Goal: Book appointment/travel/reservation

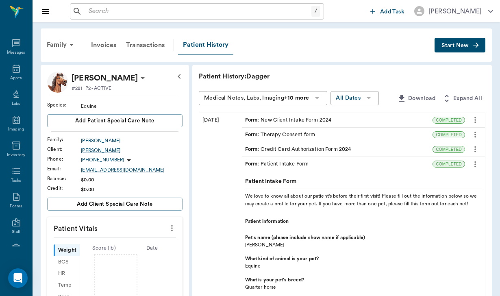
scroll to position [33, 0]
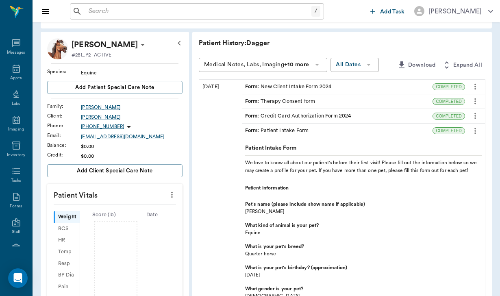
click at [174, 47] on icon "button" at bounding box center [179, 43] width 10 height 10
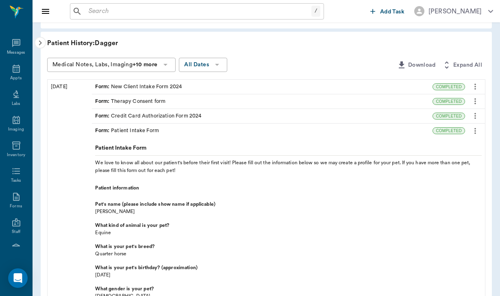
click at [41, 38] on div at bounding box center [40, 43] width 11 height 12
click at [41, 43] on icon "button" at bounding box center [40, 43] width 3 height 5
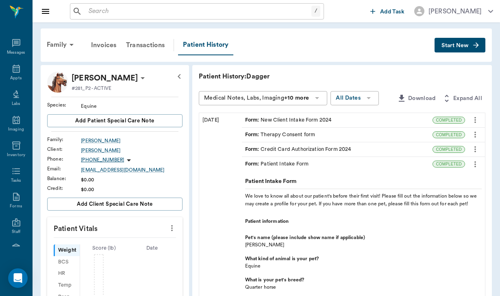
scroll to position [0, 0]
click at [52, 50] on div "Family" at bounding box center [61, 44] width 39 height 19
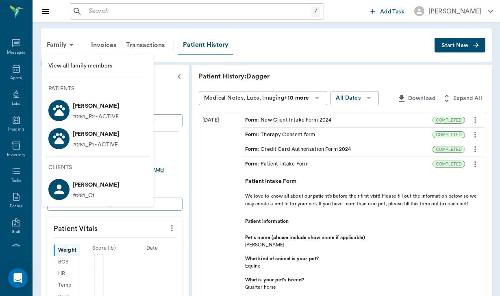
click at [91, 107] on p "Dagger Schultz" at bounding box center [96, 106] width 46 height 13
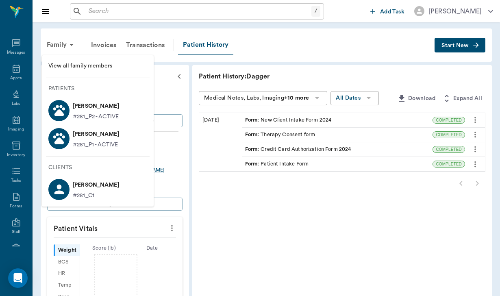
click at [84, 104] on p "Dagger Schultz" at bounding box center [96, 106] width 46 height 13
click at [101, 106] on p "Dagger Schultz" at bounding box center [96, 106] width 46 height 13
click at [118, 104] on p "Dagger Schultz" at bounding box center [96, 106] width 46 height 13
click at [108, 106] on p "Dagger Schultz" at bounding box center [96, 106] width 46 height 13
click at [56, 110] on icon at bounding box center [59, 110] width 14 height 14
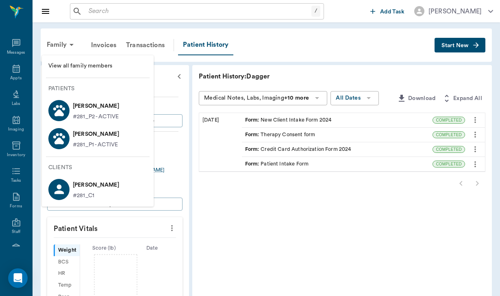
click at [102, 113] on p "#281_P2 - ACTIVE" at bounding box center [96, 116] width 46 height 9
click at [54, 44] on div at bounding box center [250, 148] width 500 height 296
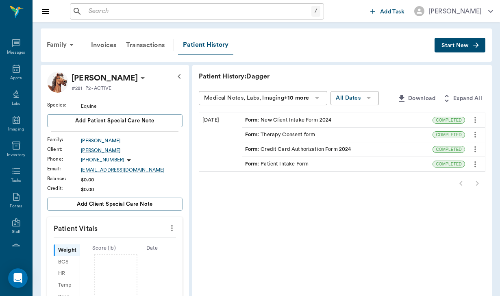
click at [54, 44] on div "Family" at bounding box center [61, 44] width 39 height 19
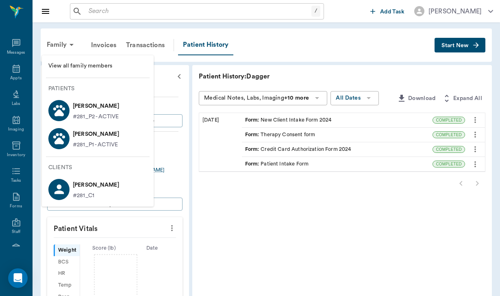
click at [62, 101] on div at bounding box center [58, 110] width 21 height 21
click at [54, 106] on icon at bounding box center [59, 110] width 14 height 14
click at [89, 104] on p "Dagger Schultz" at bounding box center [96, 106] width 46 height 13
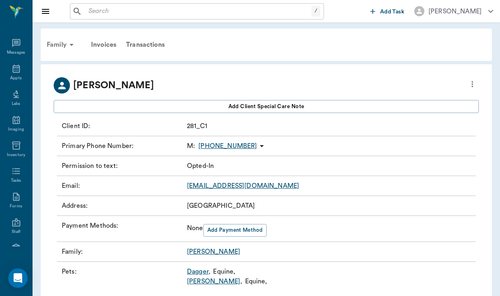
click at [50, 44] on div "Family" at bounding box center [61, 44] width 39 height 19
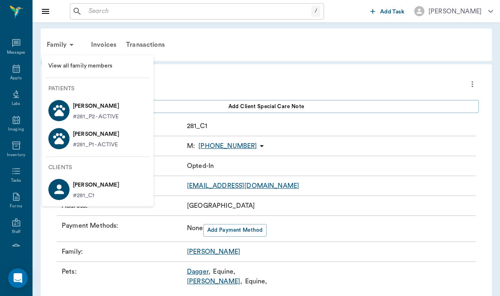
click at [83, 105] on p "Dagger Schultz" at bounding box center [96, 106] width 46 height 13
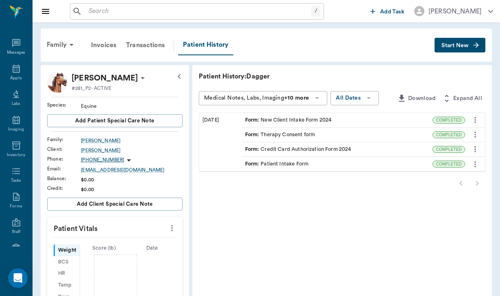
click at [141, 78] on icon at bounding box center [143, 78] width 4 height 2
click at [91, 91] on span "Edit profile" at bounding box center [99, 92] width 68 height 9
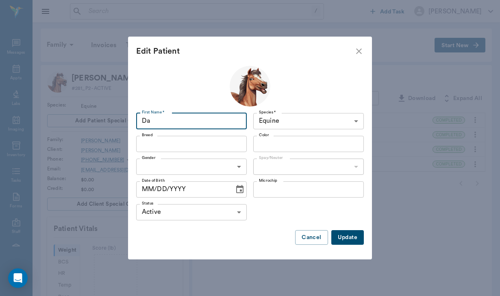
type input "D"
type input "Asher"
click at [350, 237] on button "Update" at bounding box center [347, 237] width 32 height 15
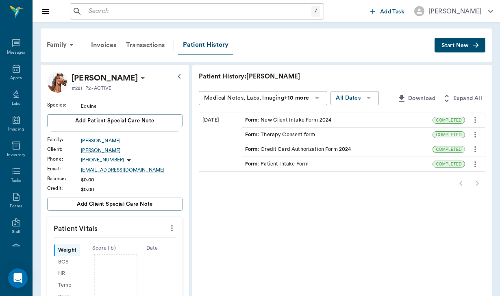
click at [325, 160] on div "Form : Patient Intake Form" at bounding box center [337, 164] width 191 height 14
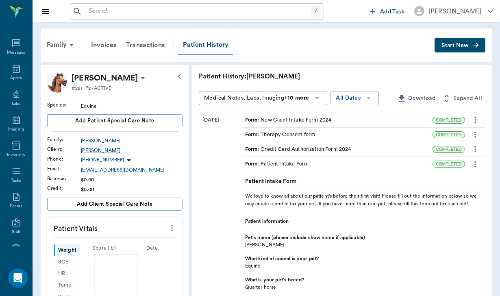
click at [141, 79] on icon at bounding box center [143, 78] width 4 height 2
click at [97, 90] on span "Edit profile" at bounding box center [94, 92] width 68 height 9
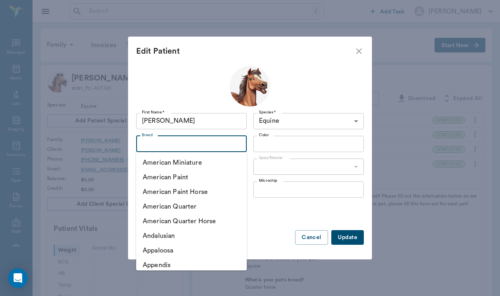
click at [152, 147] on input "Breed" at bounding box center [184, 143] width 92 height 11
click at [160, 221] on li "American Quarter Horse" at bounding box center [191, 221] width 110 height 15
type input "American Quarter Horse"
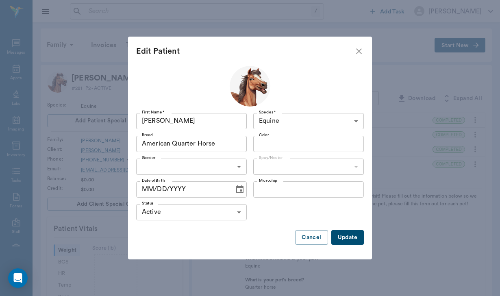
click at [172, 171] on body "/ ​ Add Task Helen Newsham Nectar Messages Appts Labs Imaging Inventory Tasks F…" at bounding box center [250, 254] width 500 height 509
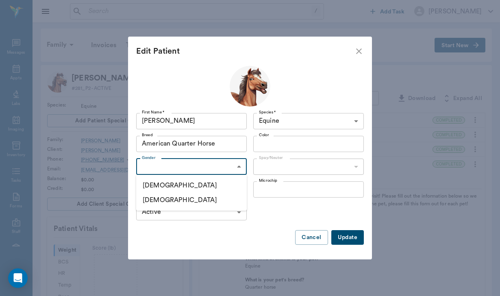
click at [167, 184] on li "Male" at bounding box center [191, 185] width 110 height 15
type input "MALE"
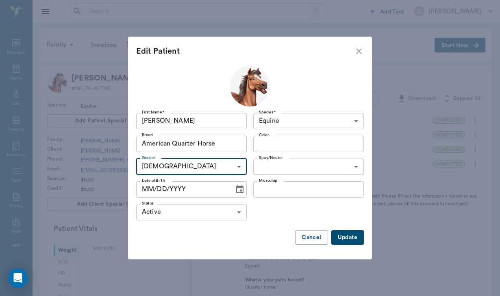
click at [292, 170] on body "/ ​ Add Task Helen Newsham Nectar Messages Appts Labs Imaging Inventory Tasks F…" at bounding box center [250, 254] width 500 height 509
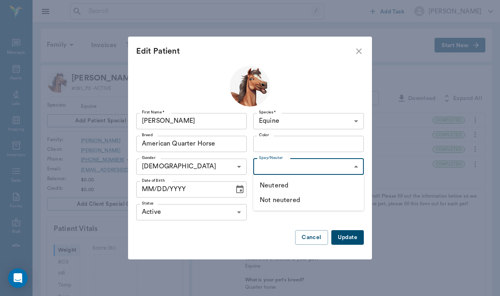
click at [286, 184] on li "Neutered" at bounding box center [308, 185] width 110 height 15
type input "true"
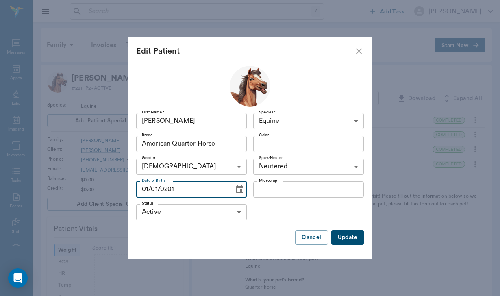
type input "01/01/2017"
click at [353, 233] on button "Update" at bounding box center [347, 237] width 32 height 15
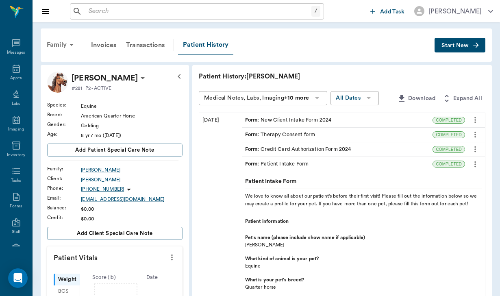
click at [61, 45] on div "Family" at bounding box center [61, 44] width 39 height 19
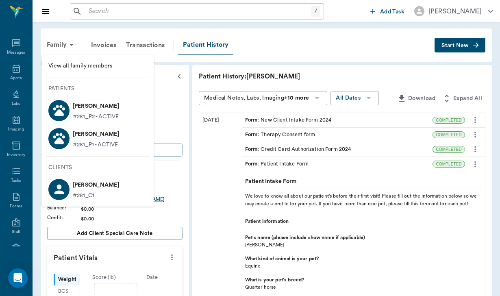
click at [200, 155] on div at bounding box center [250, 148] width 500 height 296
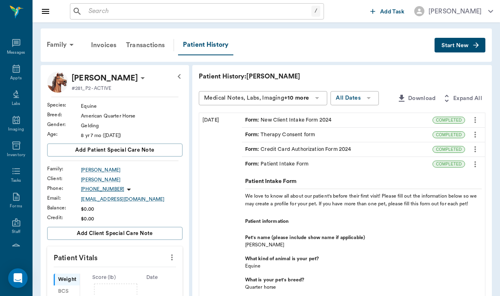
click at [259, 120] on div "Form : New Client Intake Form 2024" at bounding box center [288, 120] width 87 height 8
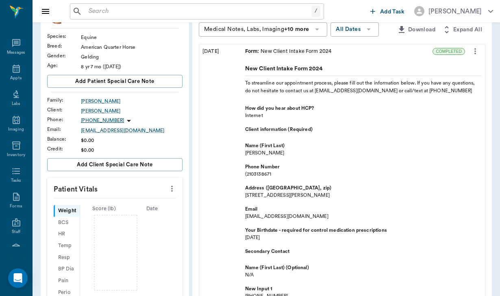
scroll to position [69, 0]
click at [90, 111] on div "Kaylynn Schultz" at bounding box center [132, 110] width 102 height 7
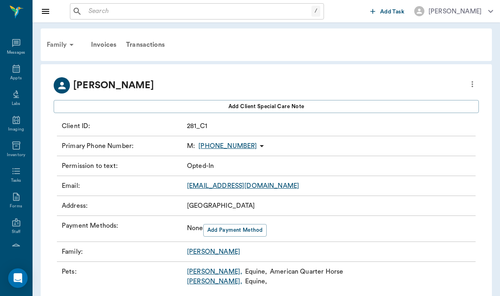
click at [63, 44] on div "Family" at bounding box center [61, 44] width 39 height 19
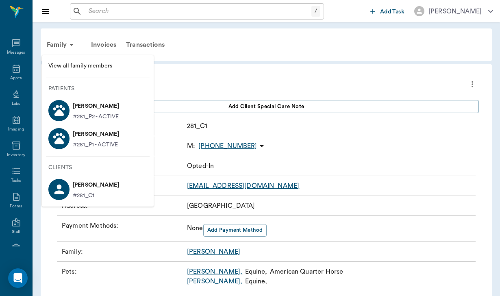
click at [88, 116] on p "#281_P2 - ACTIVE" at bounding box center [96, 116] width 46 height 9
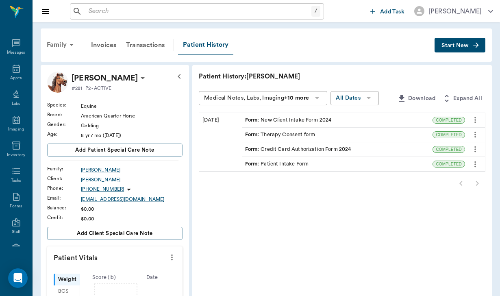
click at [65, 40] on div "Family" at bounding box center [61, 44] width 39 height 19
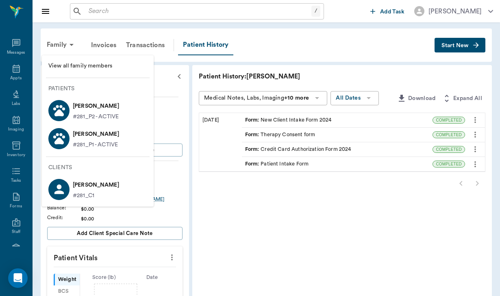
click at [91, 146] on p "#281_P1 - ACTIVE" at bounding box center [95, 145] width 45 height 9
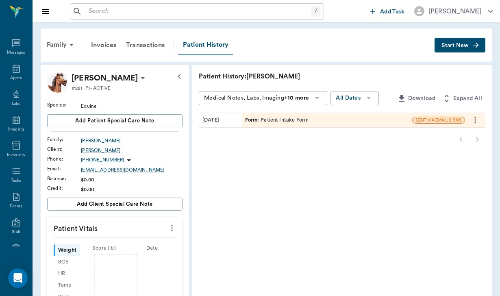
click at [141, 77] on icon at bounding box center [143, 78] width 4 height 2
click at [103, 91] on span "Edit profile" at bounding box center [94, 92] width 68 height 9
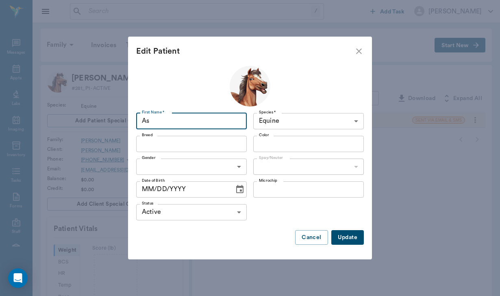
type input "A"
type input "Dagger"
click at [352, 238] on button "Update" at bounding box center [347, 237] width 32 height 15
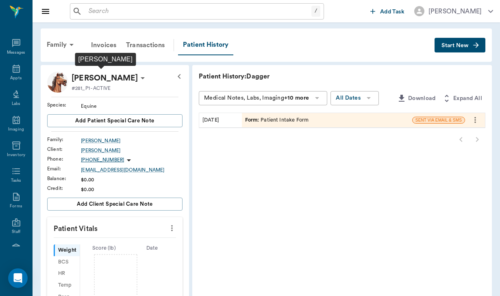
click at [114, 76] on p "Dagger Schultz" at bounding box center [104, 77] width 66 height 13
click at [85, 96] on span "Edit profile" at bounding box center [99, 92] width 68 height 9
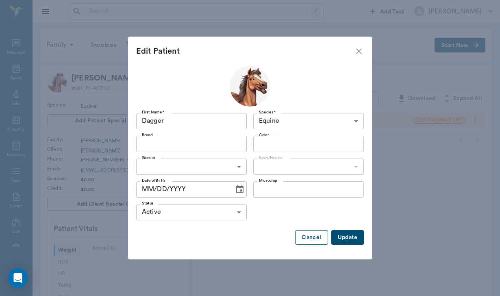
click at [323, 239] on button "Cancel" at bounding box center [311, 237] width 32 height 15
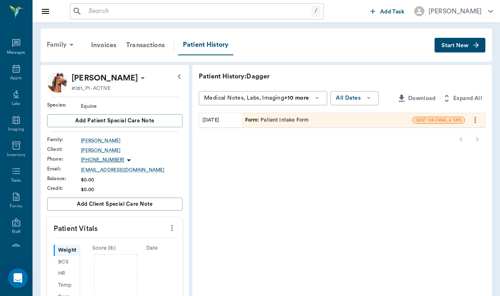
click at [50, 46] on div "Family" at bounding box center [61, 44] width 39 height 19
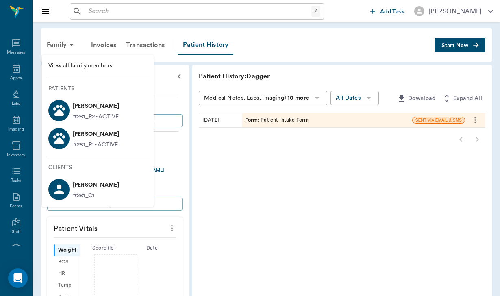
click at [82, 196] on p "#281_C1" at bounding box center [96, 195] width 46 height 9
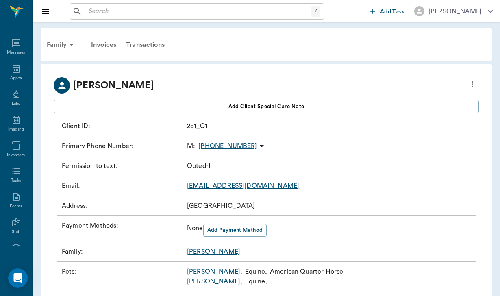
click at [58, 45] on div "Family" at bounding box center [61, 44] width 39 height 19
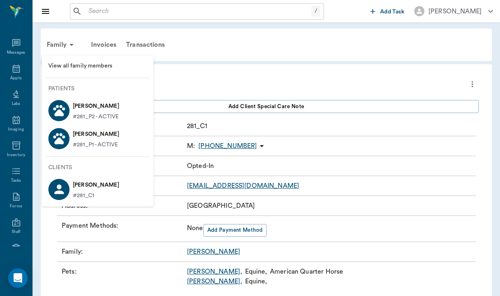
click at [87, 140] on p "Dagger Schultz" at bounding box center [96, 134] width 46 height 13
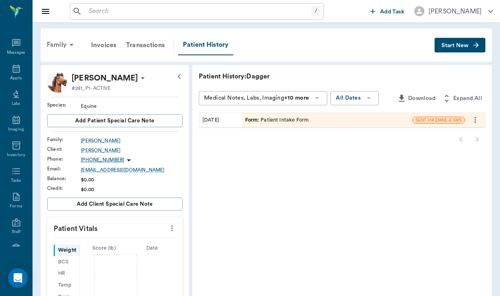
click at [58, 47] on div "Family" at bounding box center [61, 44] width 39 height 19
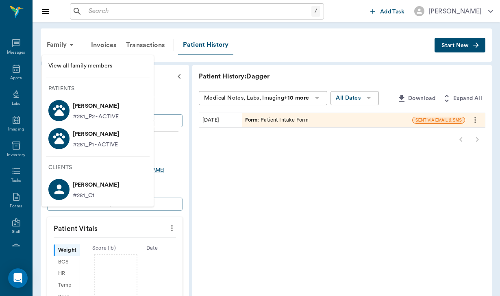
click at [75, 66] on span "View all family members" at bounding box center [97, 66] width 99 height 9
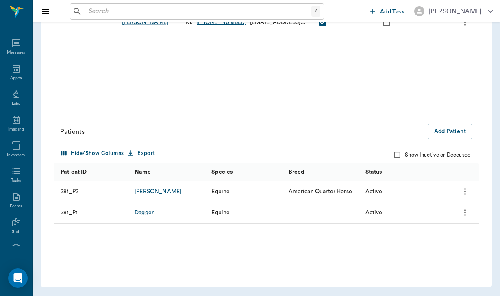
scroll to position [162, 0]
click at [464, 212] on icon "more" at bounding box center [465, 213] width 2 height 6
click at [444, 236] on p "Transfer to different client" at bounding box center [426, 234] width 78 height 10
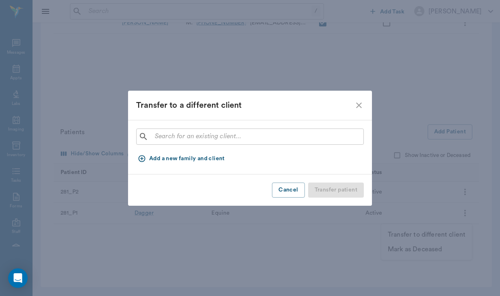
click at [185, 162] on button "Add a new family and client" at bounding box center [182, 158] width 92 height 15
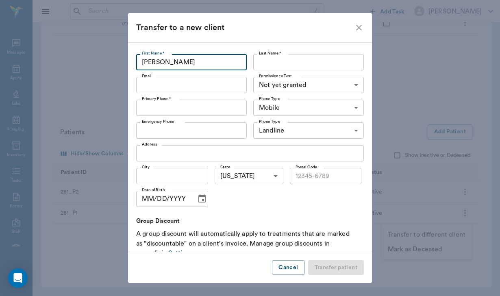
type input "[PERSON_NAME]"
click at [277, 51] on label "Last Name *" at bounding box center [270, 53] width 22 height 6
click at [277, 54] on input "Last Name *" at bounding box center [308, 62] width 110 height 16
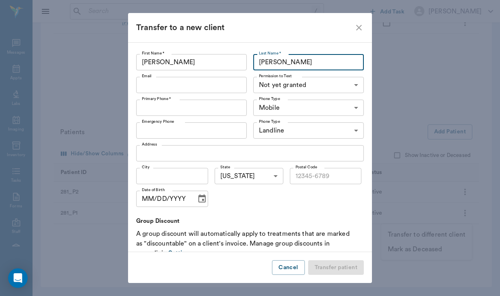
type input "[PERSON_NAME]"
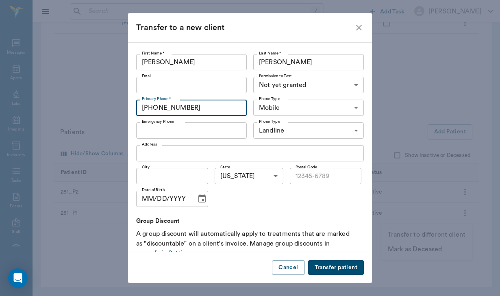
type input "[PHONE_NUMBER]"
click at [329, 268] on button "Transfer patient" at bounding box center [336, 267] width 56 height 15
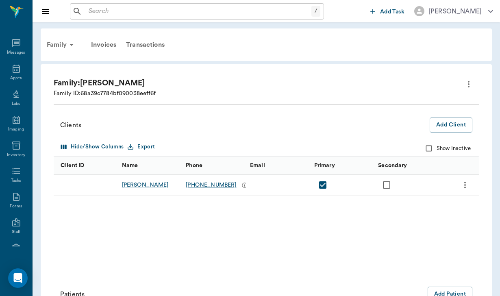
click at [57, 47] on div "Family" at bounding box center [61, 44] width 39 height 19
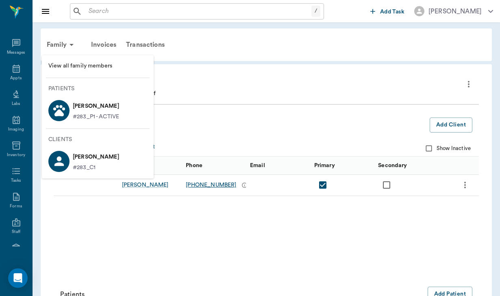
click at [85, 109] on p "[PERSON_NAME]" at bounding box center [96, 106] width 46 height 13
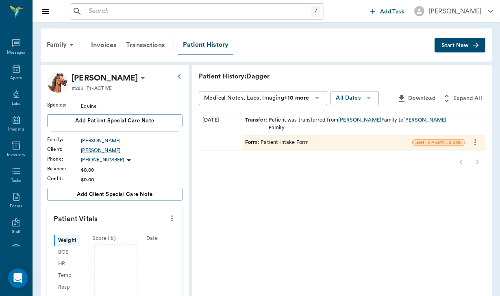
click at [462, 45] on span "Start New" at bounding box center [454, 45] width 27 height 0
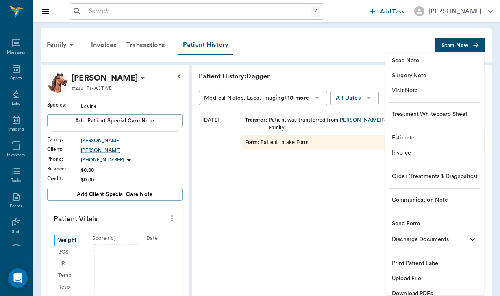
click at [338, 164] on div at bounding box center [250, 148] width 500 height 296
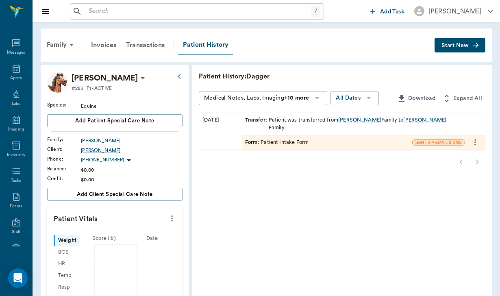
click at [474, 137] on icon "more" at bounding box center [474, 142] width 9 height 10
click at [373, 166] on div at bounding box center [250, 148] width 500 height 296
click at [454, 45] on span "Start New" at bounding box center [454, 45] width 27 height 0
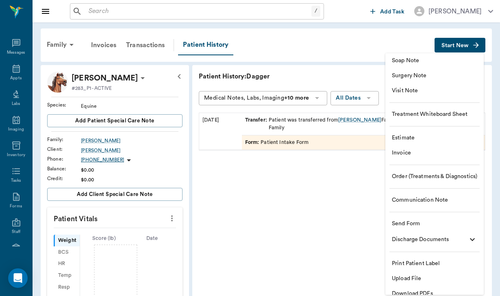
click at [422, 217] on li "Send Form" at bounding box center [434, 223] width 98 height 15
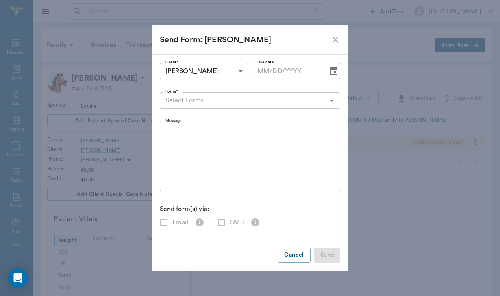
click at [220, 71] on body "/ ​ Add Task [PERSON_NAME] Nectar Messages Appts Labs Imaging Inventory Tasks F…" at bounding box center [250, 249] width 500 height 499
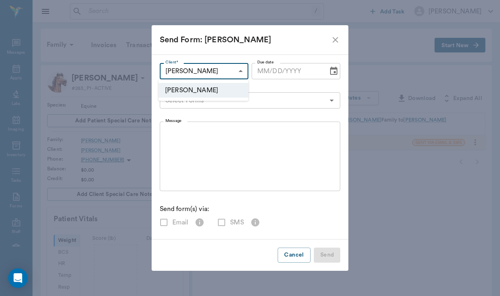
click at [220, 71] on div at bounding box center [250, 148] width 500 height 296
click at [294, 251] on button "Cancel" at bounding box center [293, 254] width 32 height 15
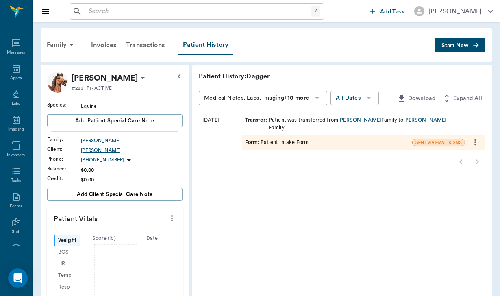
click at [91, 150] on div "[PERSON_NAME]" at bounding box center [132, 150] width 102 height 7
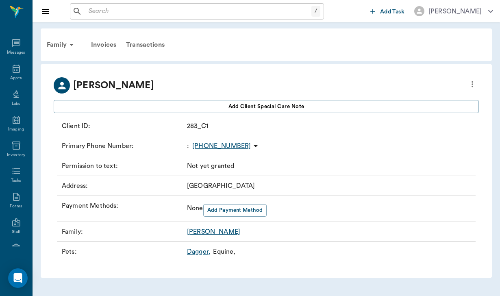
click at [470, 80] on icon "more" at bounding box center [471, 84] width 9 height 10
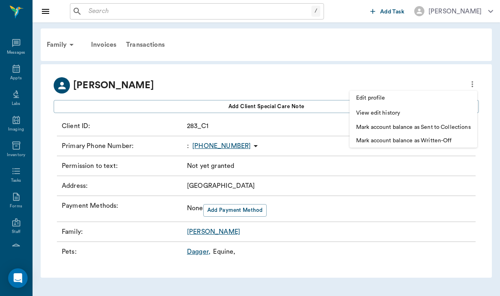
click at [387, 99] on span "Edit profile" at bounding box center [413, 98] width 115 height 9
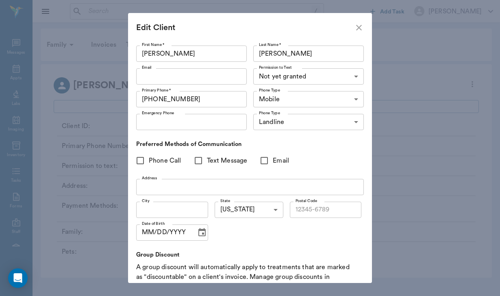
click at [143, 163] on input "Phone Call" at bounding box center [140, 160] width 17 height 17
checkbox input "true"
click at [206, 159] on input "Text Message" at bounding box center [198, 160] width 17 height 17
checkbox input "true"
click at [268, 162] on input "Email" at bounding box center [263, 160] width 17 height 17
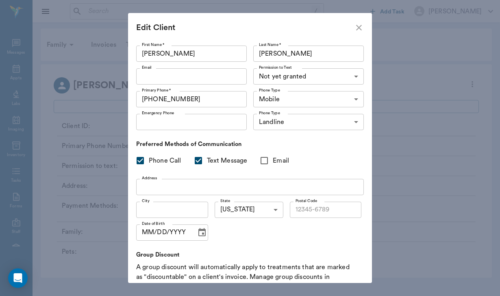
checkbox input "true"
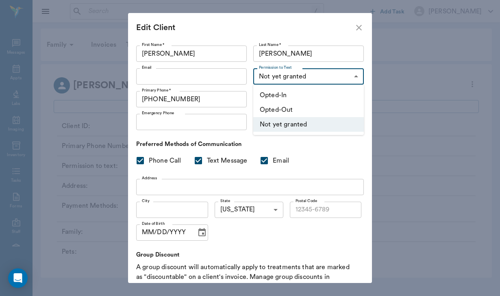
click at [290, 71] on body "/ ​ Add Task [PERSON_NAME] Nectar Messages Appts Labs Imaging Inventory Tasks F…" at bounding box center [250, 148] width 500 height 296
click at [280, 92] on li "Opted-In" at bounding box center [308, 95] width 110 height 15
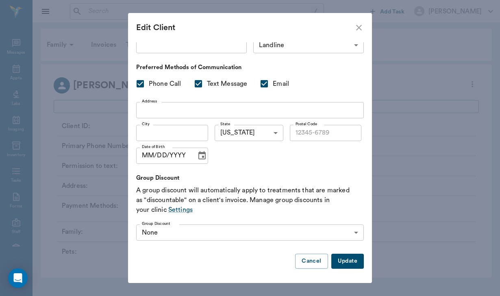
scroll to position [76, 0]
click at [342, 267] on button "Update" at bounding box center [347, 261] width 32 height 15
type input "UNKNOWN"
checkbox input "false"
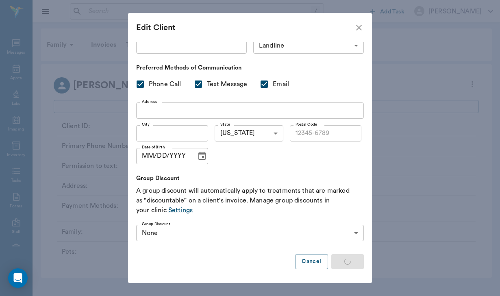
checkbox input "false"
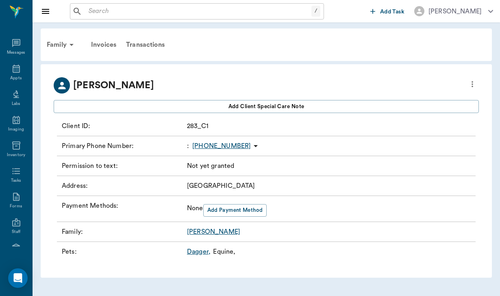
type input "OPT_IN"
checkbox input "true"
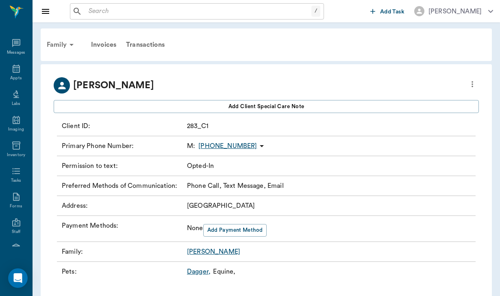
click at [62, 45] on div "Family" at bounding box center [61, 44] width 39 height 19
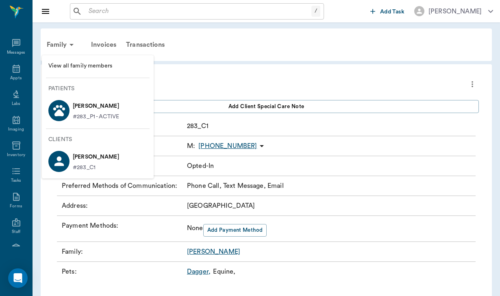
click at [93, 119] on p "#283_P1 - ACTIVE" at bounding box center [96, 116] width 46 height 9
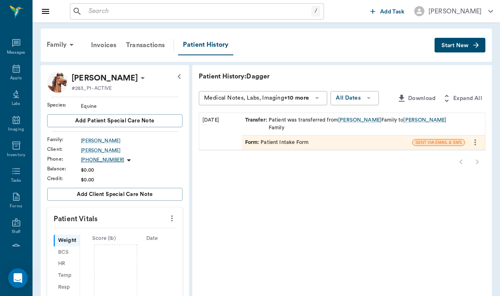
click at [456, 39] on button "Start New" at bounding box center [459, 45] width 51 height 15
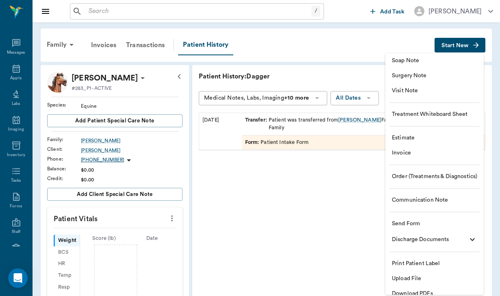
click at [420, 223] on span "Send Form" at bounding box center [434, 223] width 85 height 9
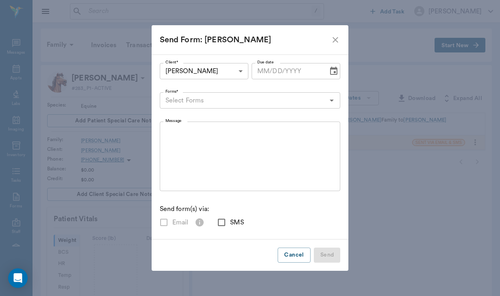
click at [214, 78] on body "/ ​ Add Task [PERSON_NAME] Nectar Messages Appts Labs Imaging Inventory Tasks F…" at bounding box center [250, 249] width 500 height 499
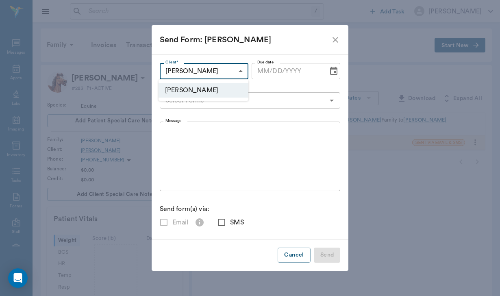
click at [214, 89] on li "[PERSON_NAME]" at bounding box center [203, 90] width 90 height 15
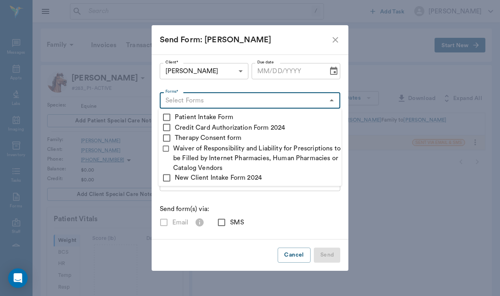
click at [194, 100] on input "Forms*" at bounding box center [243, 100] width 162 height 11
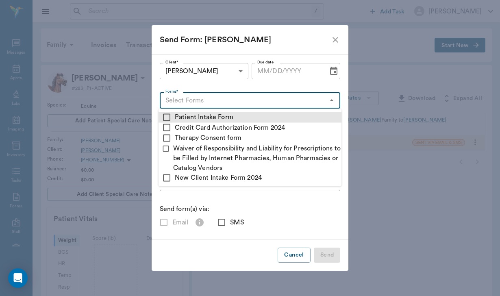
click at [165, 115] on input "checkbox" at bounding box center [167, 117] width 10 height 10
checkbox input "true"
type textarea "Please complete the following forms before your visit: • Patient Intake Form: […"
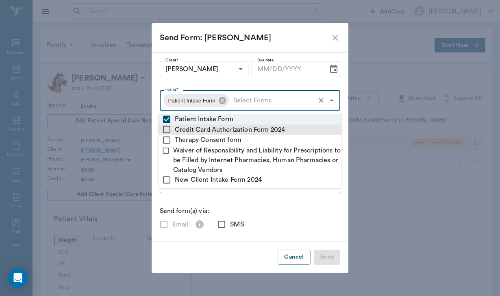
click at [166, 132] on input "checkbox" at bounding box center [167, 130] width 10 height 10
checkbox input "true"
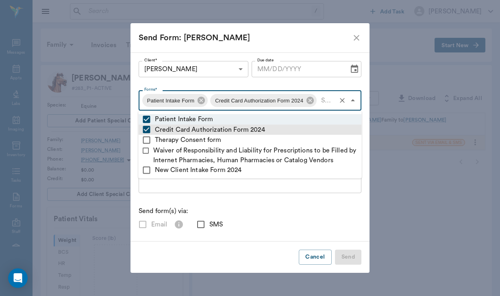
type textarea "Please complete the following forms before your visit: • Patient Intake Form: […"
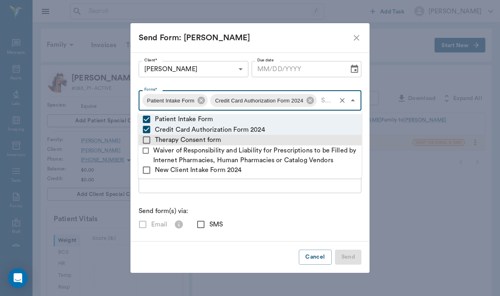
click at [153, 136] on li "Therapy Consent form" at bounding box center [249, 140] width 223 height 11
checkbox input "true"
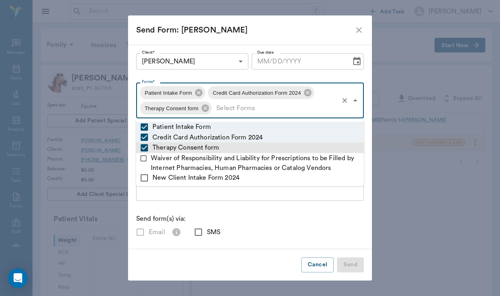
type textarea "Please complete the following forms before your visit: • Patient Intake Form: […"
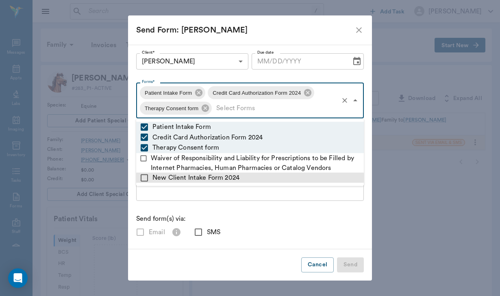
click at [141, 180] on input "checkbox" at bounding box center [144, 178] width 10 height 10
checkbox input "true"
click at [160, 194] on textarea "Please complete the following forms before your visit: • Patient Intake Form: […" at bounding box center [250, 166] width 216 height 56
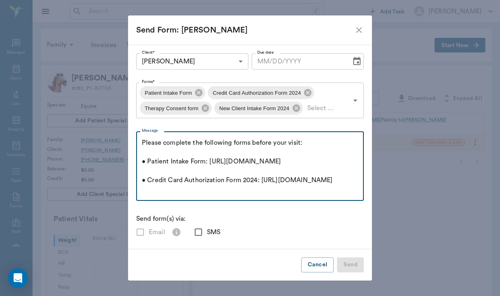
click at [142, 142] on textarea "Please complete the following forms before your visit: • Patient Intake Form: […" at bounding box center [250, 166] width 216 height 56
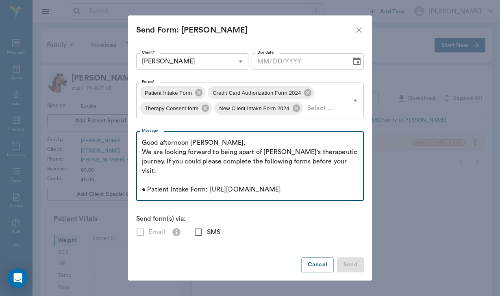
click at [313, 164] on textarea "Good afternoon [PERSON_NAME], We are looking forward to being apart of [PERSON_…" at bounding box center [250, 166] width 216 height 56
drag, startPoint x: 353, startPoint y: 171, endPoint x: 259, endPoint y: 169, distance: 93.8
click at [259, 169] on textarea "Good afternoon [PERSON_NAME], We are looking forward to being apart of [PERSON_…" at bounding box center [250, 166] width 216 height 56
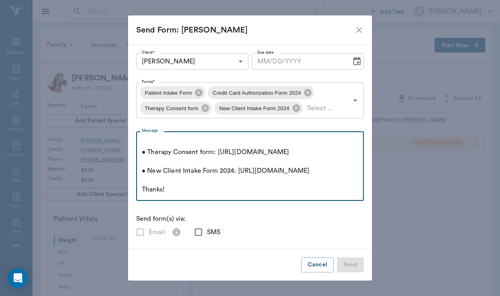
scroll to position [149, 0]
click at [174, 187] on textarea "Good afternoon [PERSON_NAME], We are looking forward to being apart of [PERSON_…" at bounding box center [250, 166] width 216 height 56
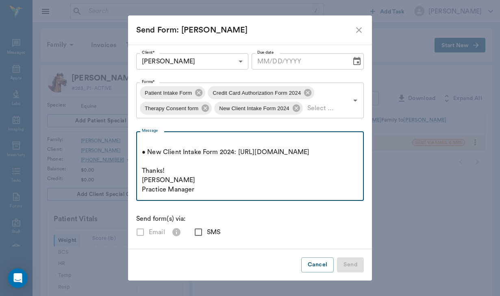
scroll to position [177, 0]
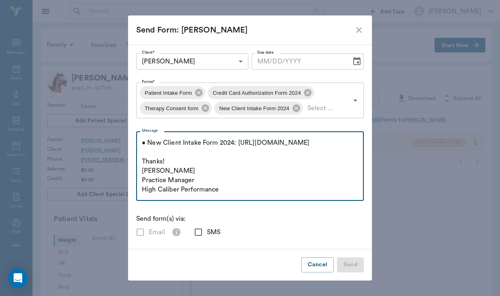
type textarea "Good afternoon [PERSON_NAME], We are looking forward to being apart of [PERSON_…"
click at [195, 233] on input "SMS" at bounding box center [198, 231] width 17 height 17
checkbox input "true"
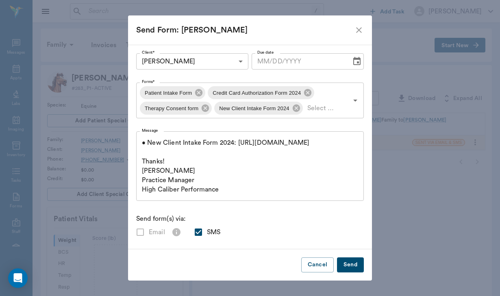
click at [348, 270] on button "Send" at bounding box center [350, 264] width 27 height 15
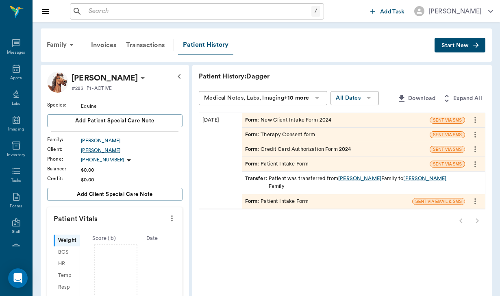
click at [100, 151] on div "[PERSON_NAME]" at bounding box center [132, 150] width 102 height 7
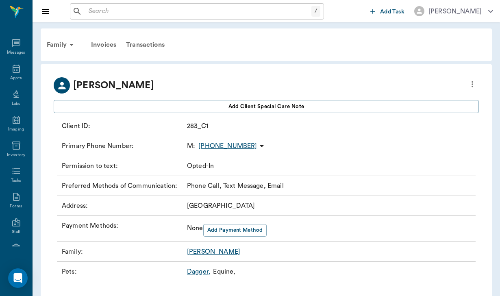
click at [470, 87] on icon "more" at bounding box center [471, 84] width 9 height 10
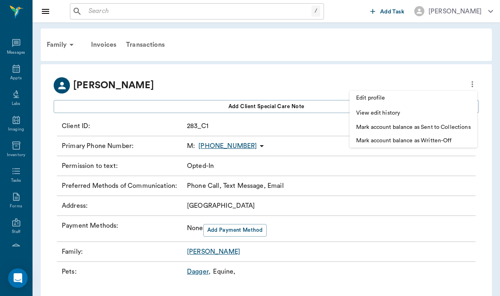
click at [394, 97] on span "Edit profile" at bounding box center [413, 98] width 115 height 9
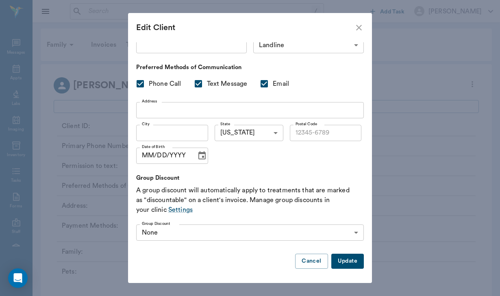
scroll to position [76, 0]
type input "[EMAIL_ADDRESS][DOMAIN_NAME]"
click at [355, 261] on button "Update" at bounding box center [347, 261] width 32 height 15
type input "UNKNOWN"
checkbox input "false"
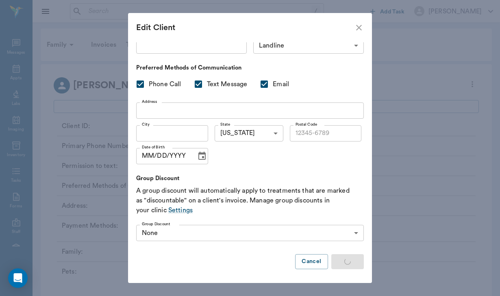
checkbox input "false"
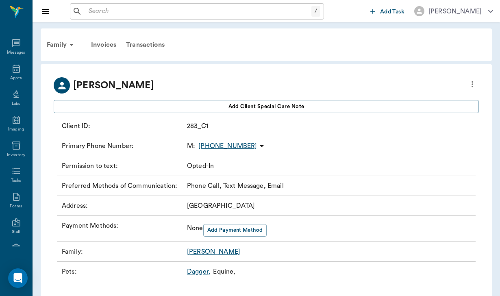
type input "OPT_IN"
checkbox input "true"
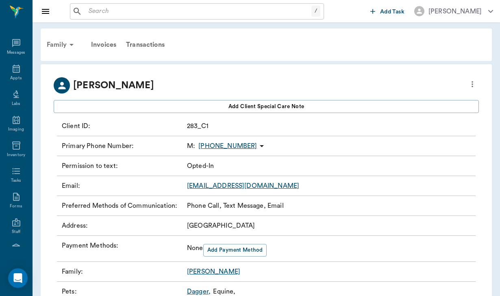
click at [67, 43] on icon at bounding box center [72, 45] width 10 height 10
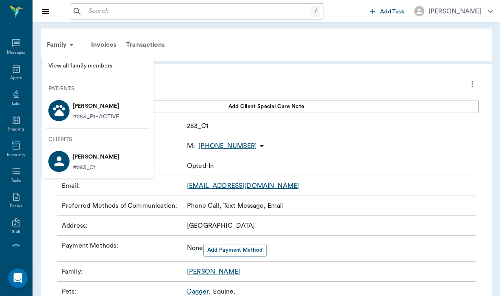
click at [97, 110] on p "[PERSON_NAME]" at bounding box center [96, 106] width 46 height 13
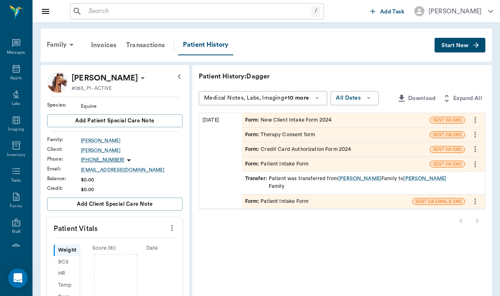
click at [477, 123] on icon "more" at bounding box center [474, 120] width 9 height 10
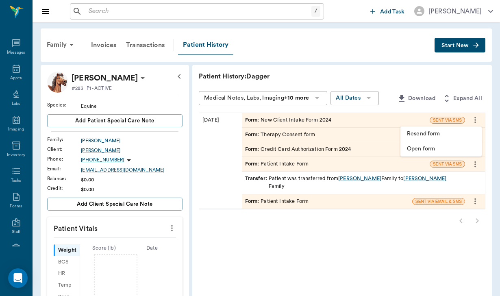
click at [455, 132] on span "Resend form" at bounding box center [441, 134] width 68 height 9
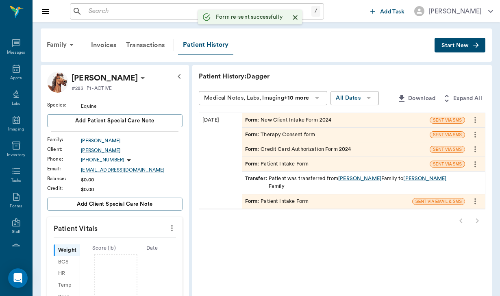
click at [478, 136] on icon "more" at bounding box center [474, 135] width 9 height 10
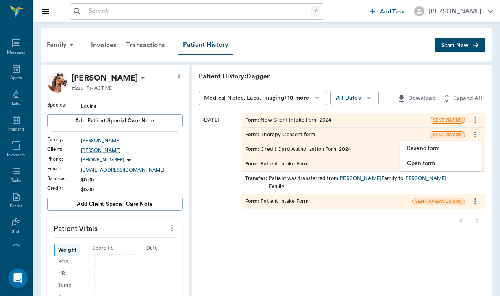
click at [443, 151] on span "Resend form" at bounding box center [441, 148] width 68 height 9
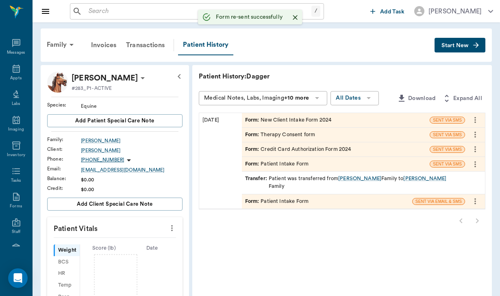
click at [293, 18] on icon "Close" at bounding box center [295, 17] width 8 height 8
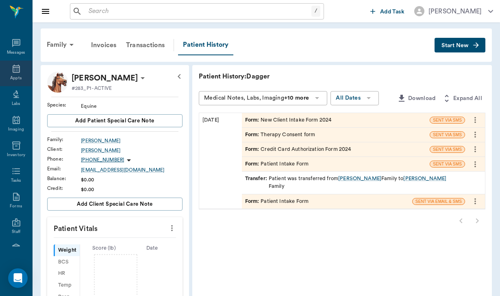
click at [13, 71] on icon at bounding box center [16, 69] width 7 height 8
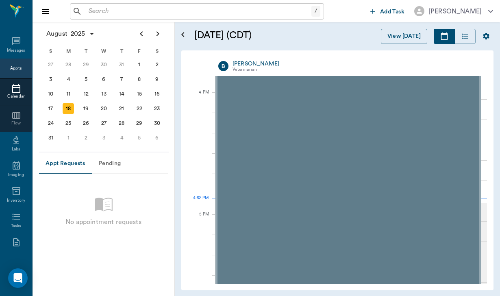
scroll to position [975, 0]
click at [100, 111] on div "20" at bounding box center [103, 108] width 11 height 11
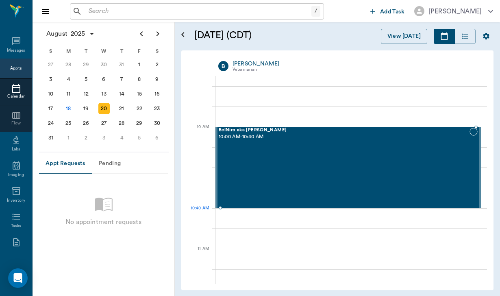
scroll to position [207, 0]
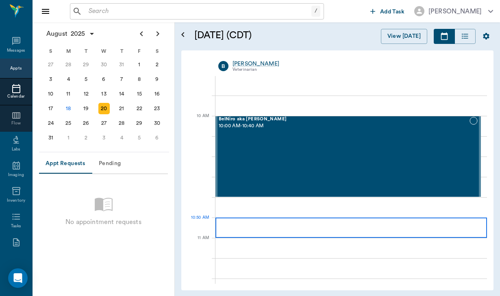
click at [266, 225] on div at bounding box center [350, 227] width 271 height 20
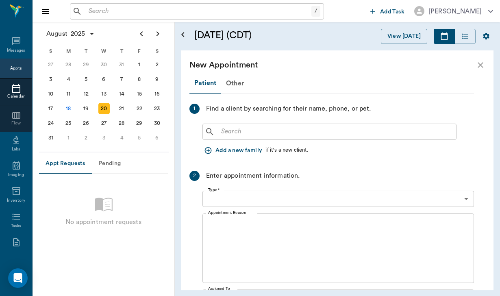
type input "[DATE]"
type input "10:50 AM"
type input "11:35 AM"
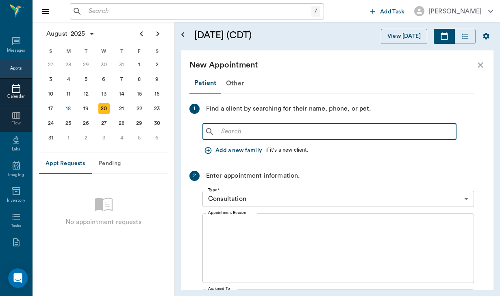
click at [237, 129] on input "text" at bounding box center [335, 131] width 235 height 11
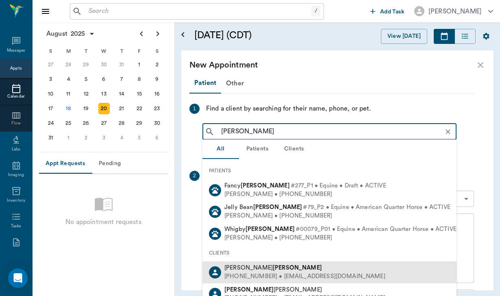
click at [279, 276] on div "[PHONE_NUMBER] • [EMAIL_ADDRESS][DOMAIN_NAME]" at bounding box center [304, 276] width 161 height 9
type input "[PERSON_NAME]"
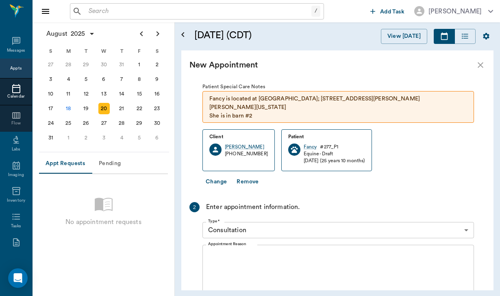
scroll to position [44, 0]
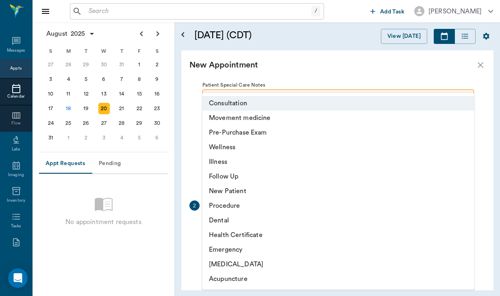
click at [274, 216] on body "/ ​ Add Task [PERSON_NAME] Nectar Messages Appts Calendar Flow Labs Imaging Inv…" at bounding box center [250, 148] width 500 height 296
click at [261, 117] on li "Movement medicine" at bounding box center [337, 117] width 271 height 15
type input "6656c4aef87a612ea34fb244"
type input "11:50 AM"
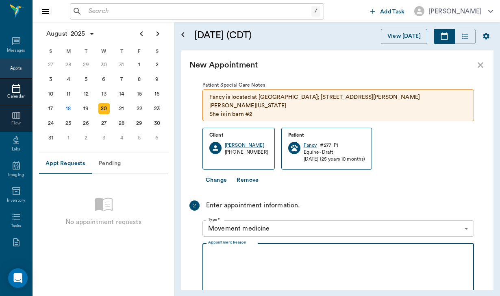
click at [230, 250] on textarea "Appointment Reason" at bounding box center [338, 278] width 260 height 56
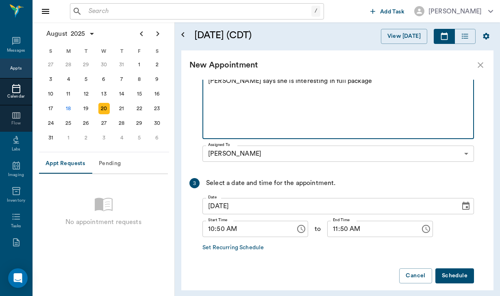
scroll to position [217, 0]
type textarea "[PERSON_NAME] says she is interesting in full package"
click at [457, 273] on button "Schedule" at bounding box center [454, 275] width 39 height 15
